Goal: Find specific page/section: Find specific page/section

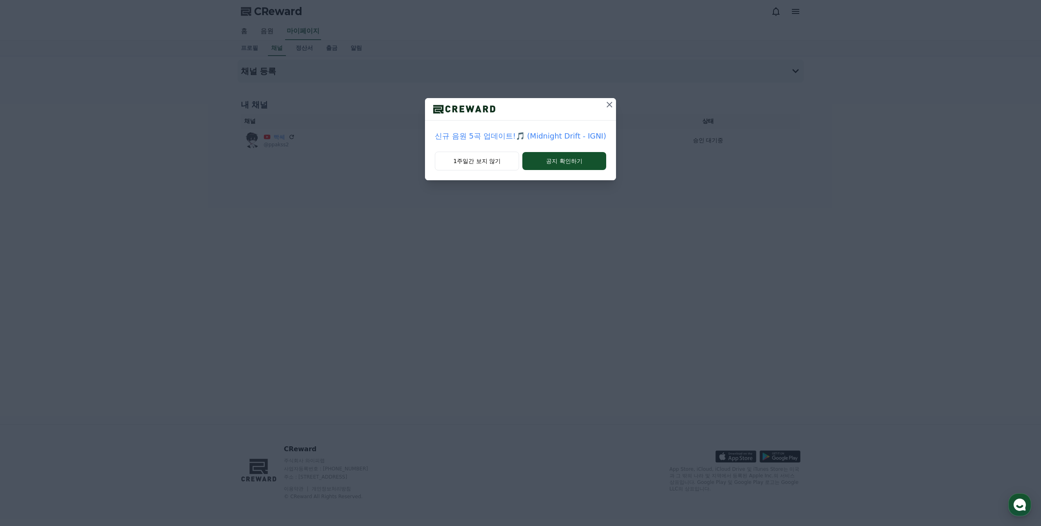
click at [597, 110] on div at bounding box center [520, 109] width 191 height 22
click at [599, 109] on div at bounding box center [520, 109] width 191 height 22
click at [607, 104] on icon at bounding box center [609, 105] width 6 height 6
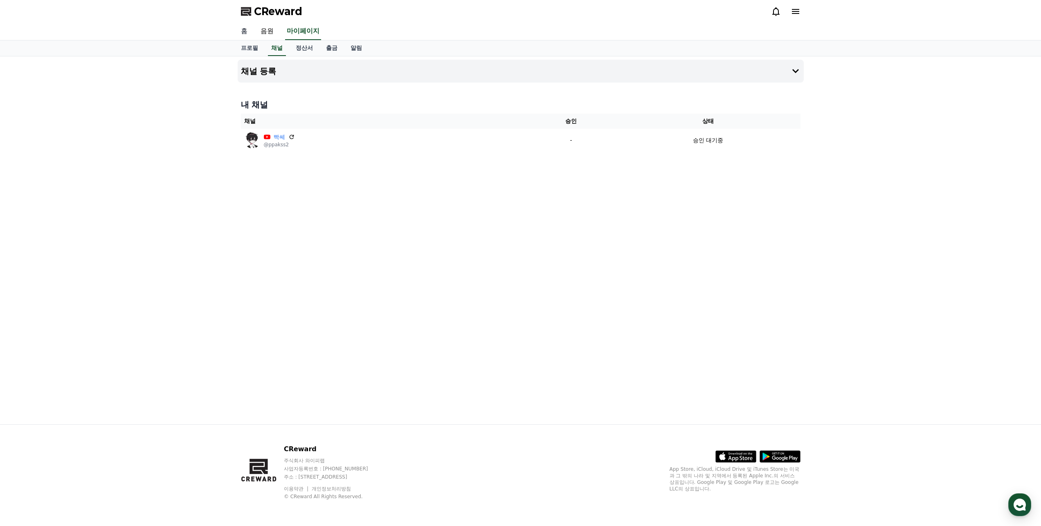
click at [235, 28] on link "홈" at bounding box center [244, 31] width 20 height 17
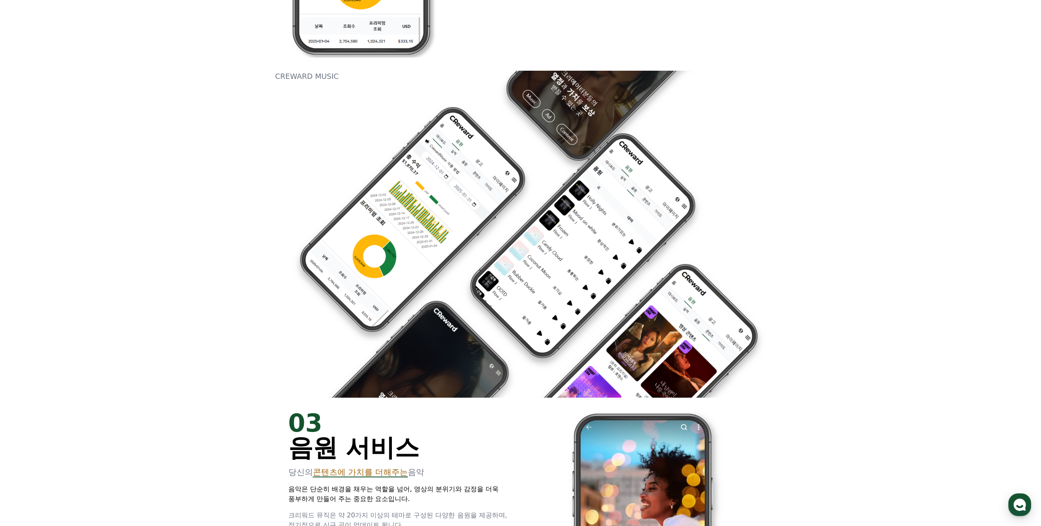
drag, startPoint x: 385, startPoint y: 231, endPoint x: 378, endPoint y: 323, distance: 91.4
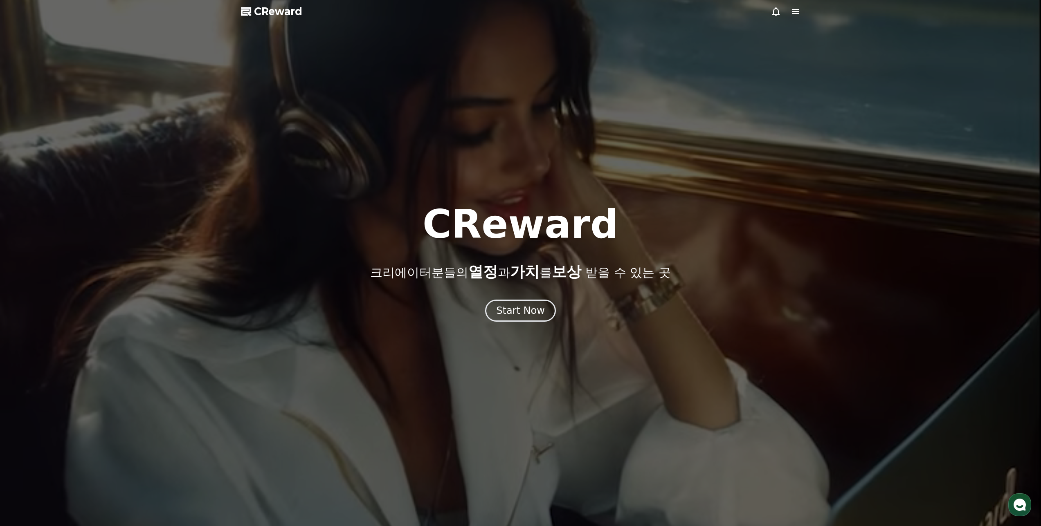
drag, startPoint x: 346, startPoint y: 261, endPoint x: 636, endPoint y: 34, distance: 368.5
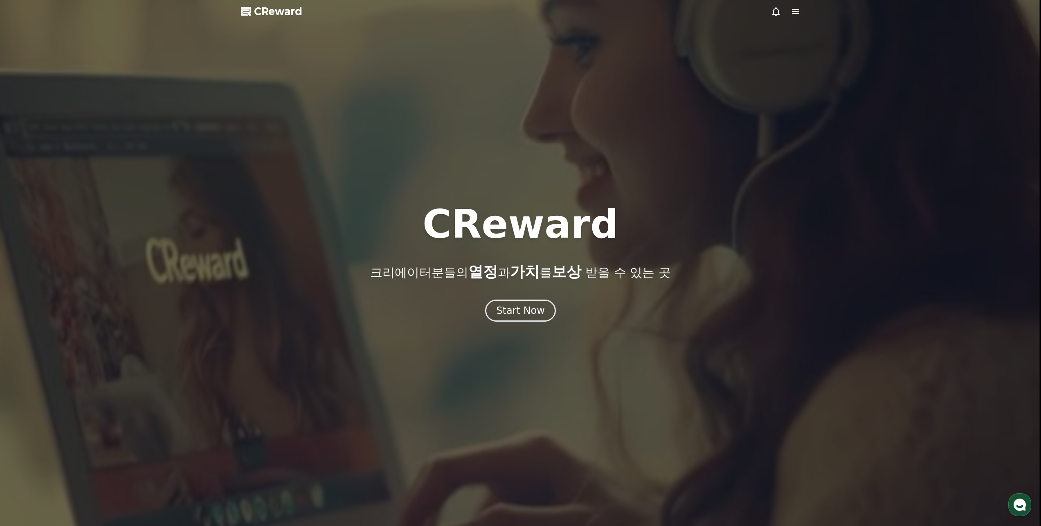
click at [795, 11] on icon at bounding box center [795, 12] width 10 height 10
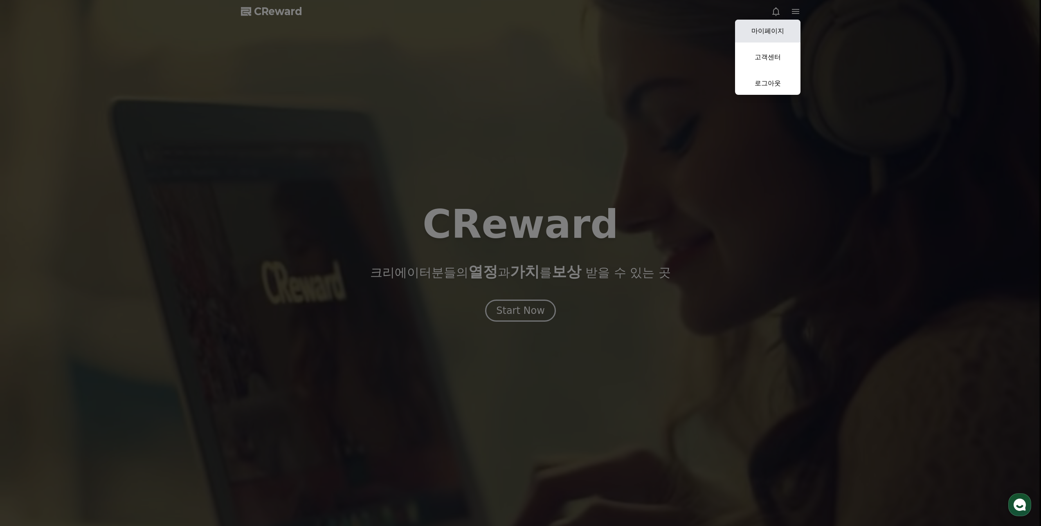
click at [774, 40] on link "마이페이지" at bounding box center [767, 31] width 65 height 23
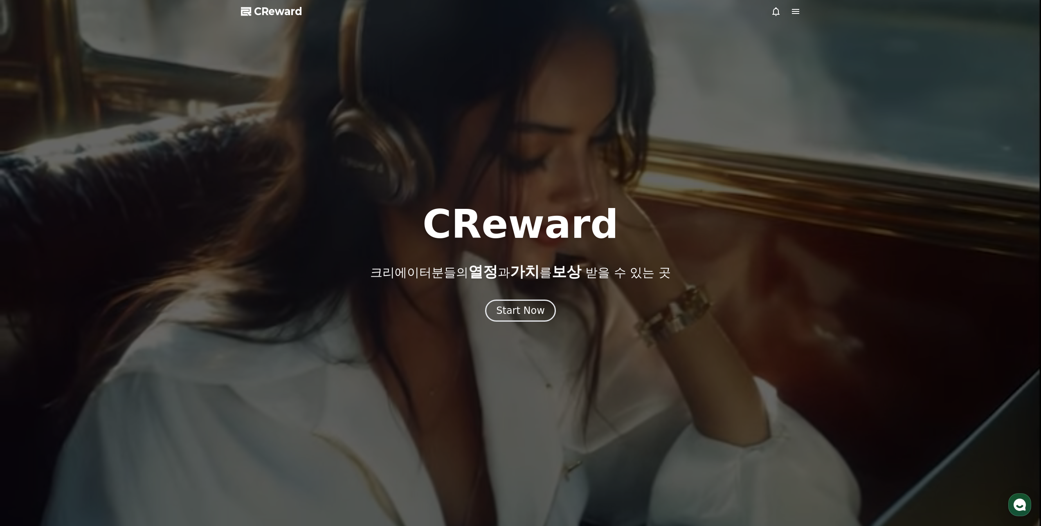
select select "**********"
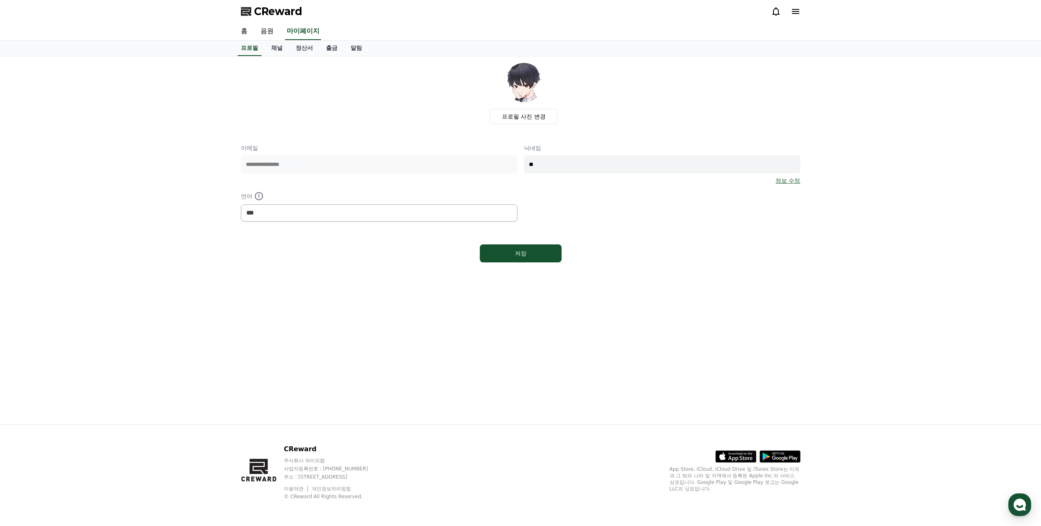
click at [802, 14] on div "CReward" at bounding box center [520, 11] width 573 height 23
click at [799, 16] on icon at bounding box center [795, 12] width 10 height 10
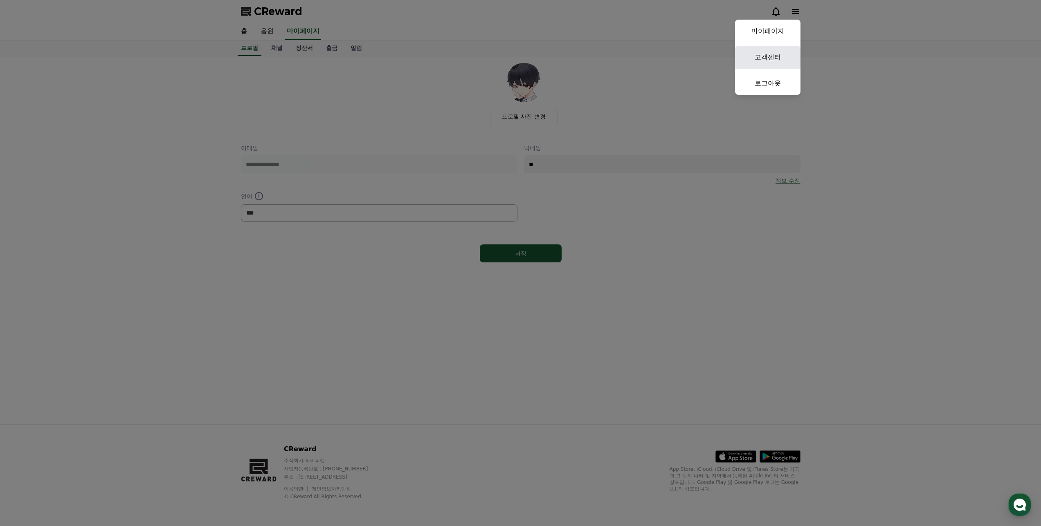
click at [777, 52] on link "고객센터" at bounding box center [767, 57] width 65 height 23
